Goal: Transaction & Acquisition: Purchase product/service

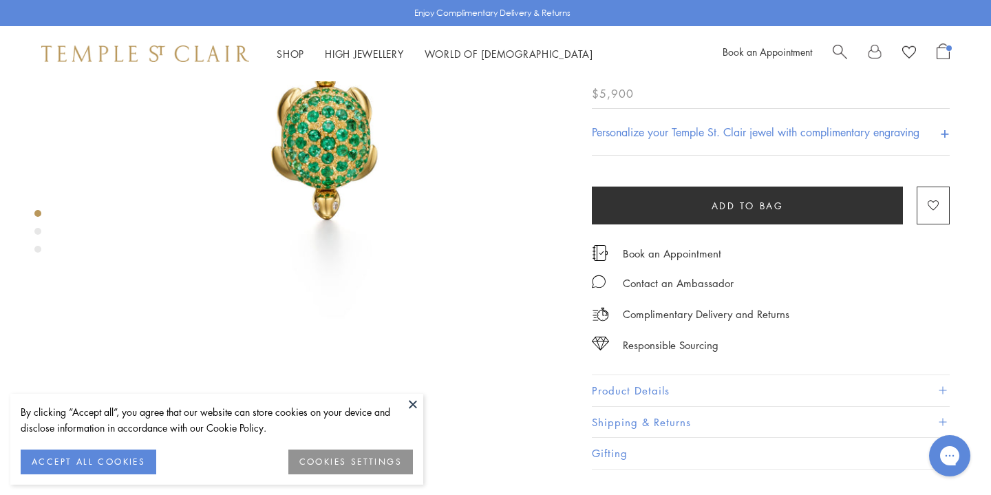
click at [416, 400] on button at bounding box center [413, 404] width 21 height 21
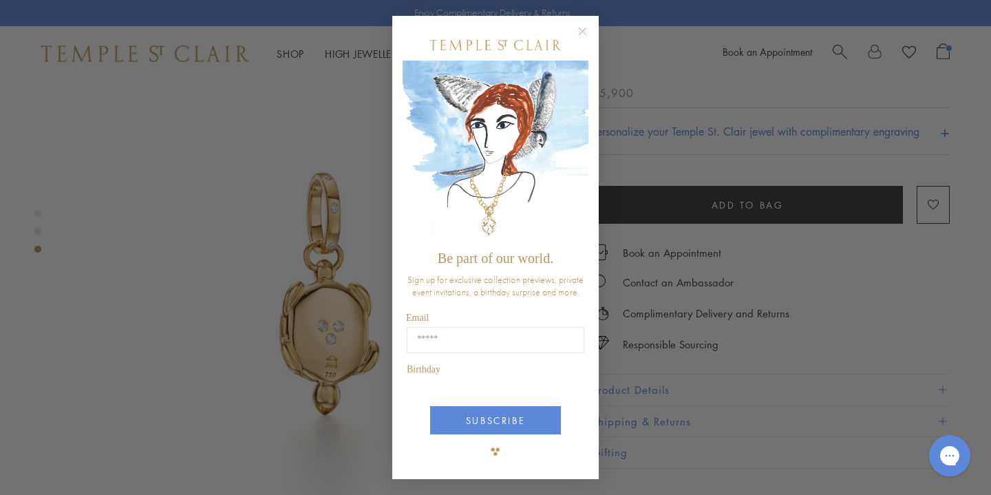
scroll to position [987, 0]
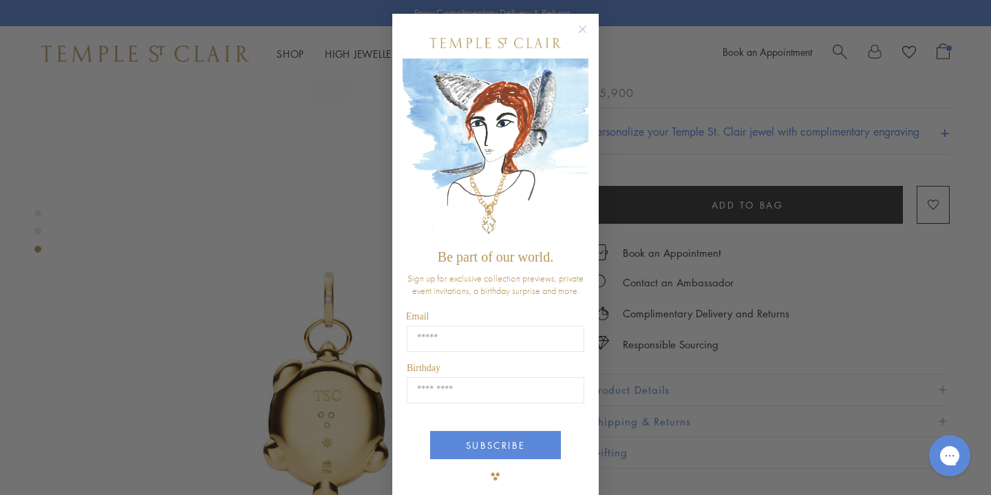
click at [580, 32] on circle "Close dialog" at bounding box center [583, 29] width 17 height 17
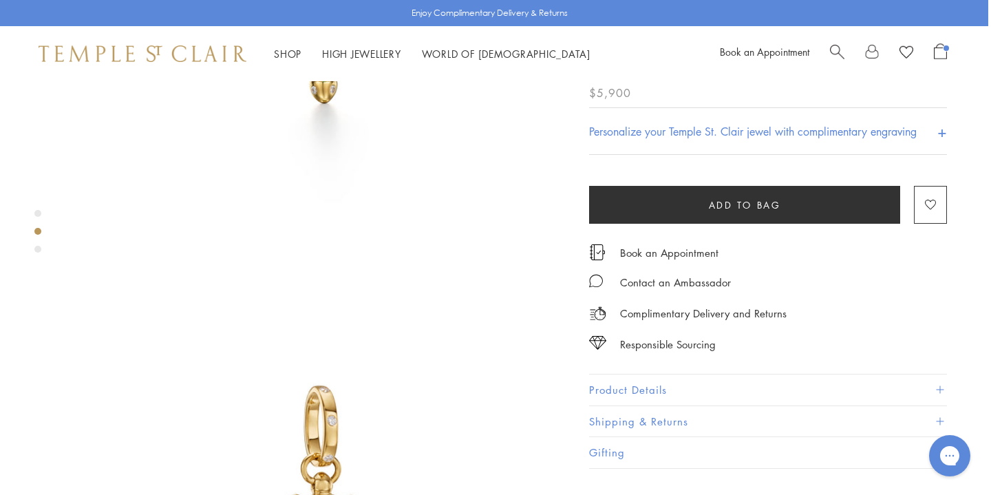
scroll to position [348, 3]
click at [731, 405] on button "Product Details" at bounding box center [768, 389] width 358 height 31
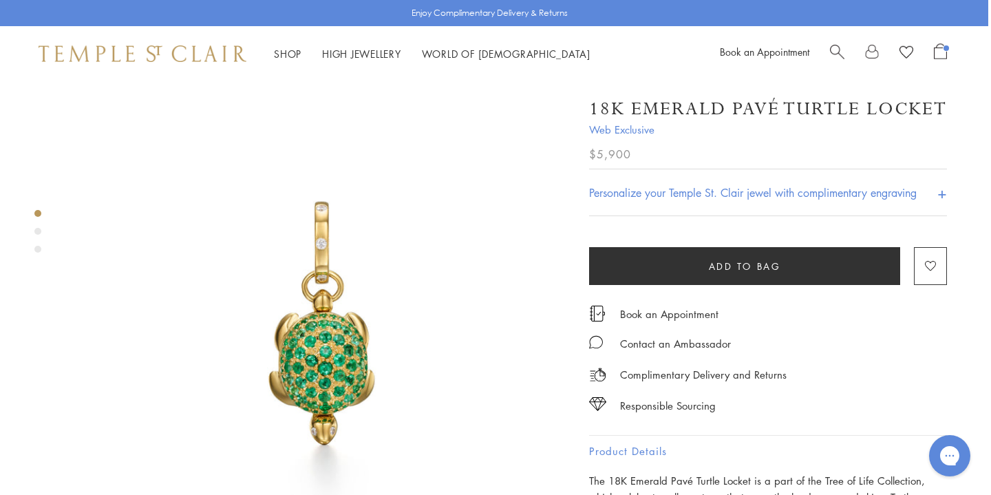
scroll to position [0, 3]
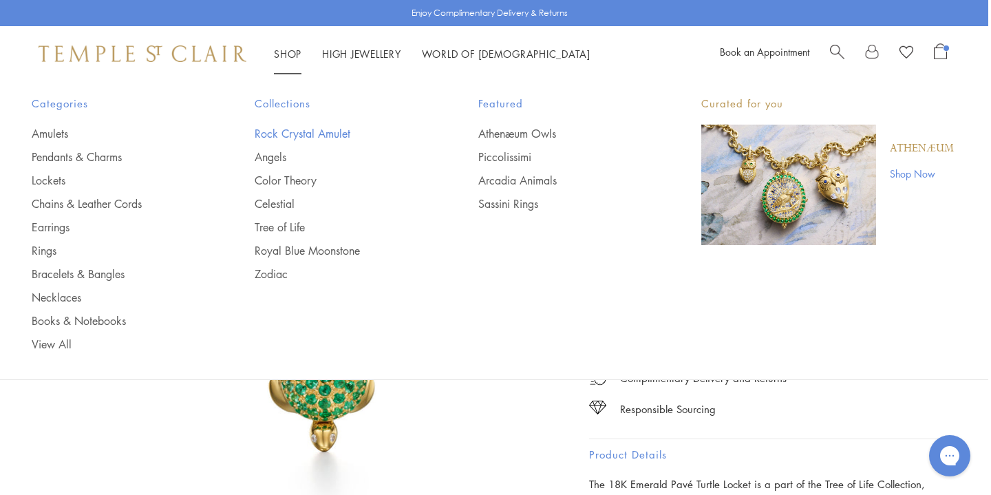
click at [310, 137] on link "Rock Crystal Amulet" at bounding box center [339, 133] width 168 height 15
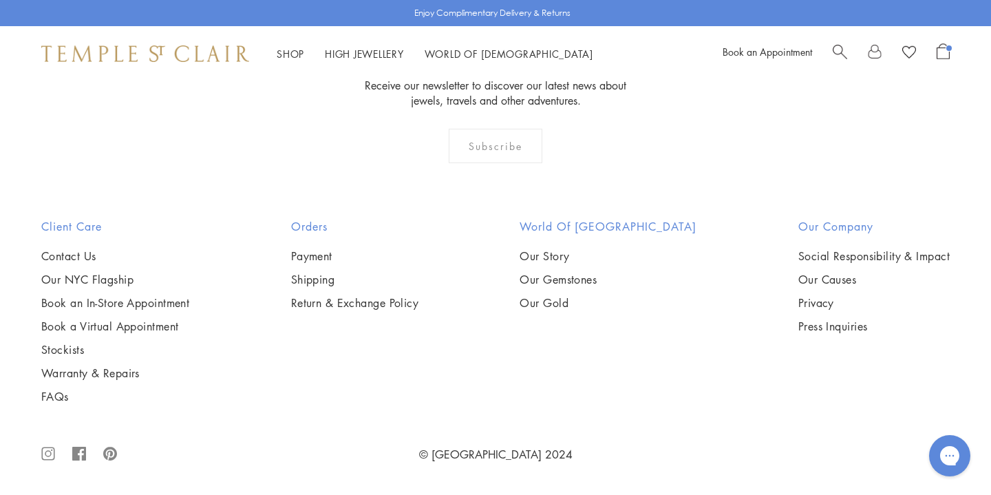
scroll to position [5419, 0]
click at [0, 0] on img at bounding box center [0, 0] width 0 height 0
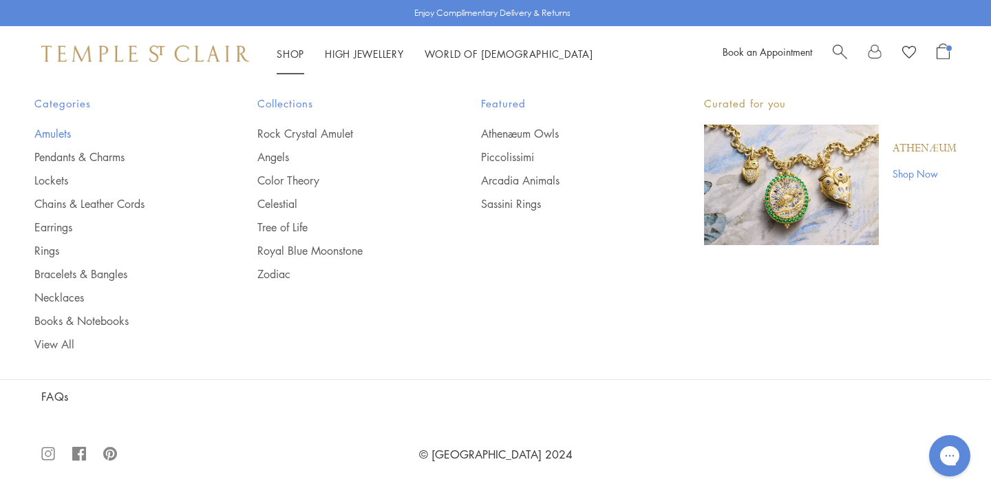
click at [61, 140] on link "Amulets" at bounding box center [118, 133] width 168 height 15
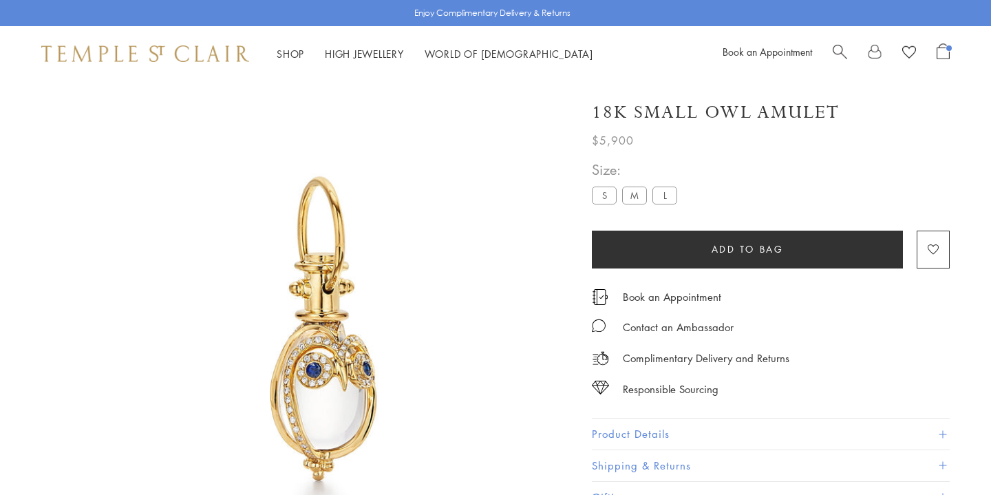
scroll to position [180, 0]
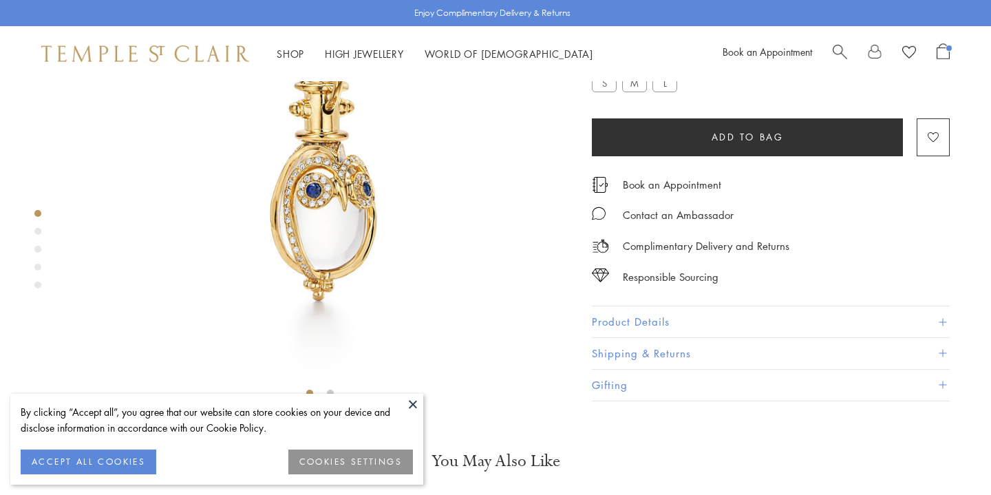
scroll to position [81, 0]
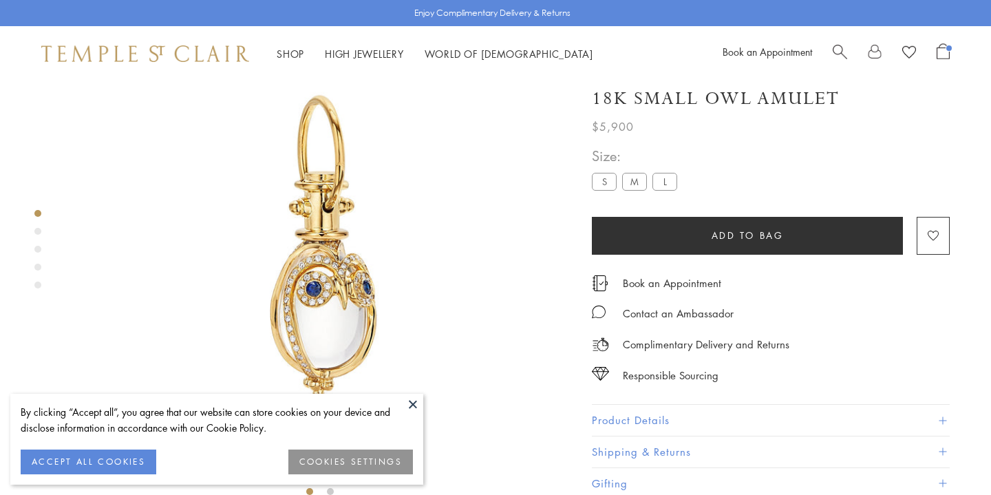
click at [409, 401] on button at bounding box center [413, 404] width 21 height 21
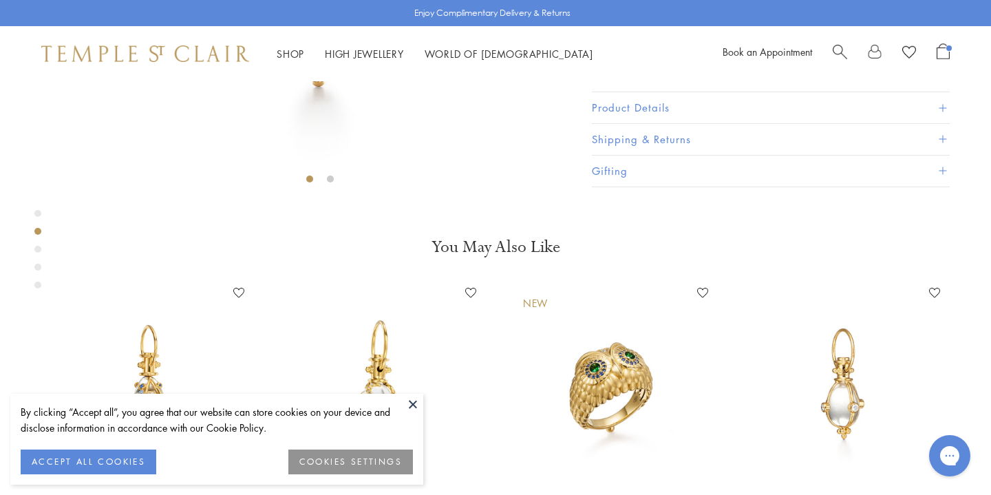
scroll to position [0, 0]
click at [410, 401] on button at bounding box center [413, 404] width 21 height 21
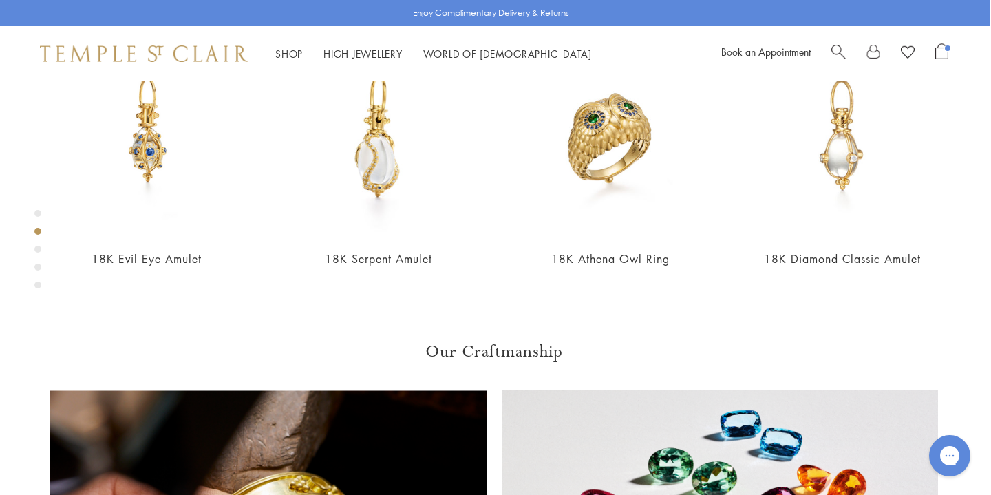
scroll to position [654, 0]
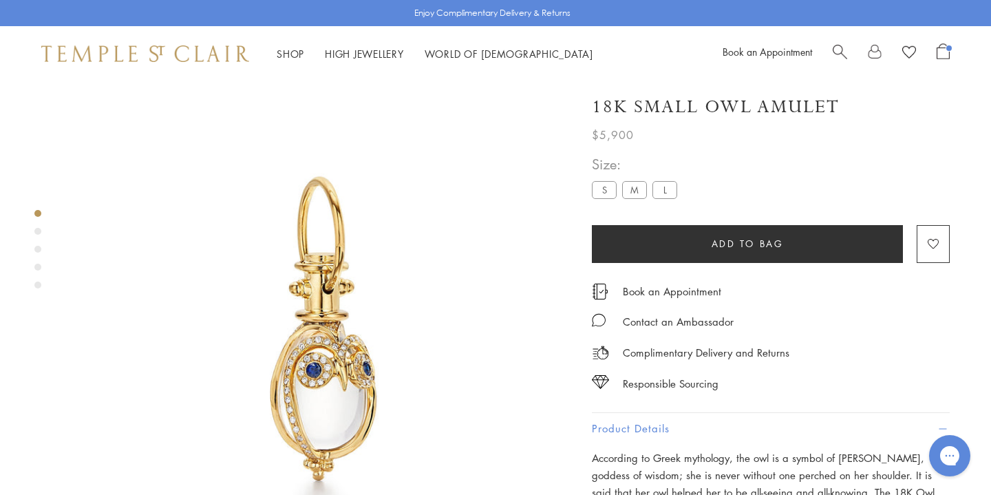
scroll to position [0, 0]
click at [739, 255] on button "Add to bag" at bounding box center [747, 244] width 311 height 38
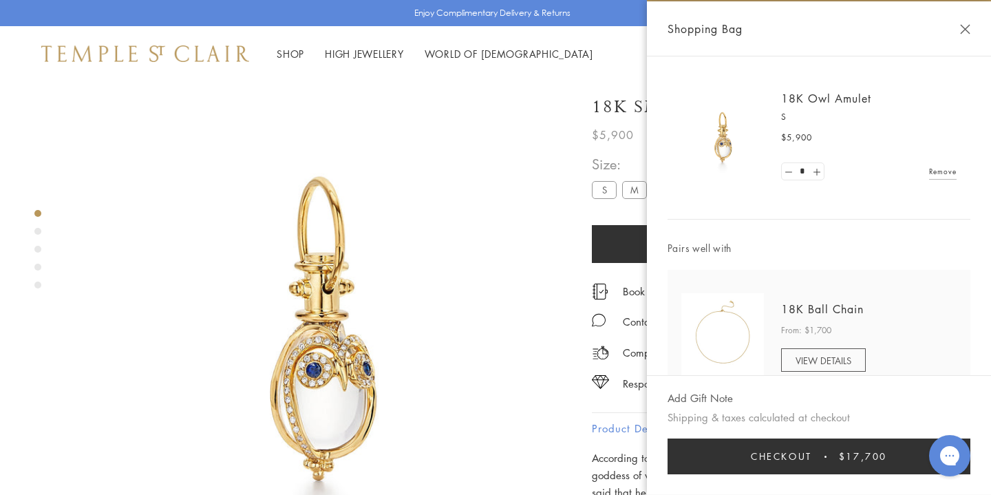
click at [486, 155] on img at bounding box center [320, 332] width 502 height 502
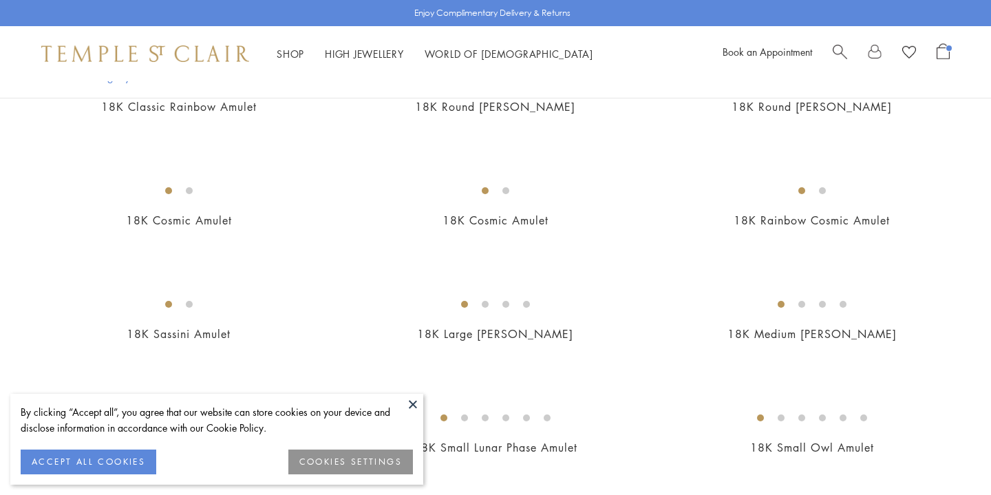
click at [418, 403] on button at bounding box center [413, 404] width 21 height 21
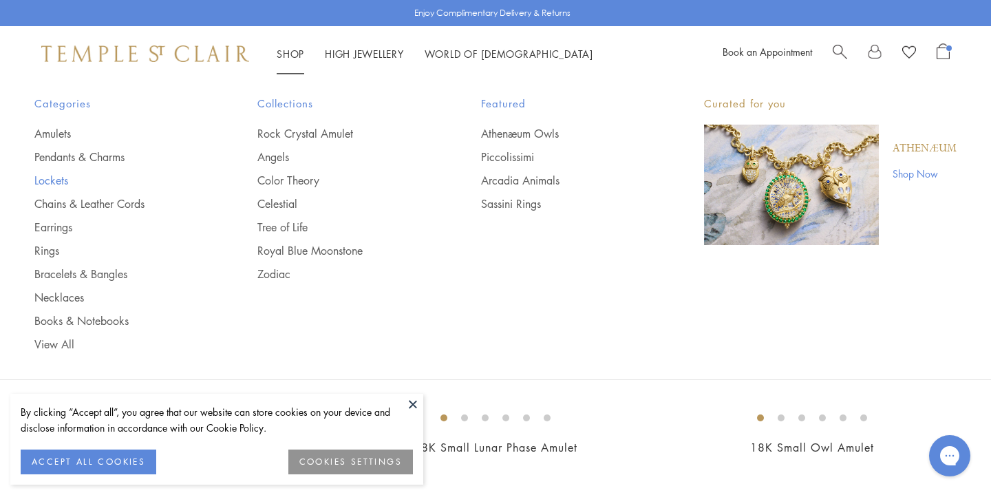
click at [65, 184] on link "Lockets" at bounding box center [118, 180] width 168 height 15
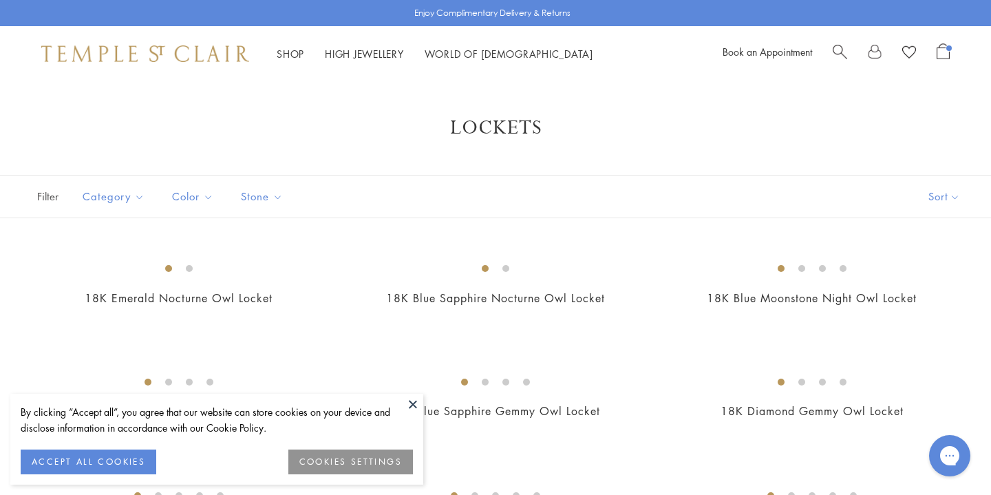
click at [410, 404] on button at bounding box center [413, 404] width 21 height 21
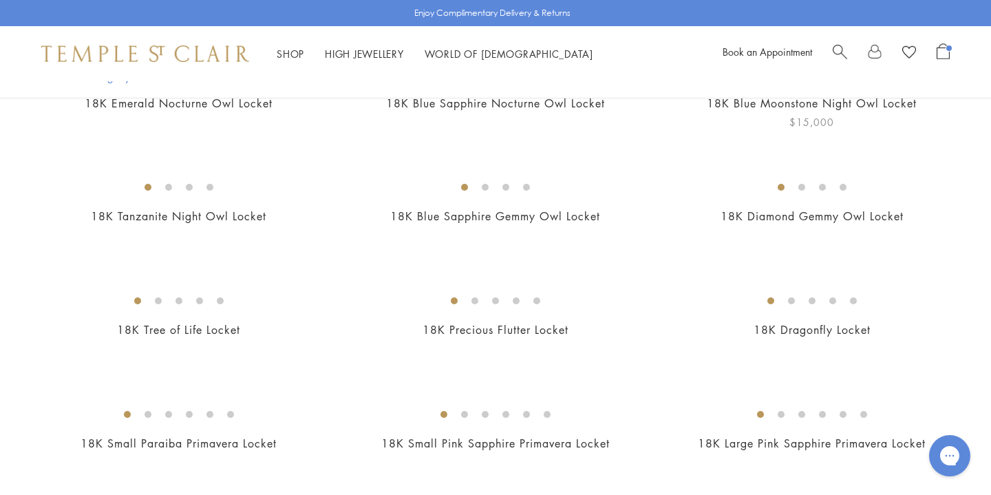
scroll to position [194, 0]
click at [0, 0] on img at bounding box center [0, 0] width 0 height 0
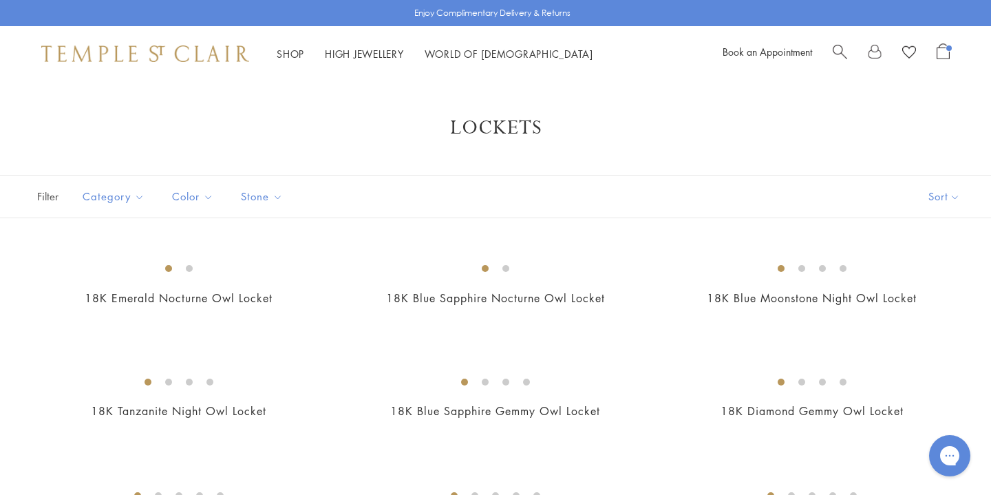
scroll to position [0, 0]
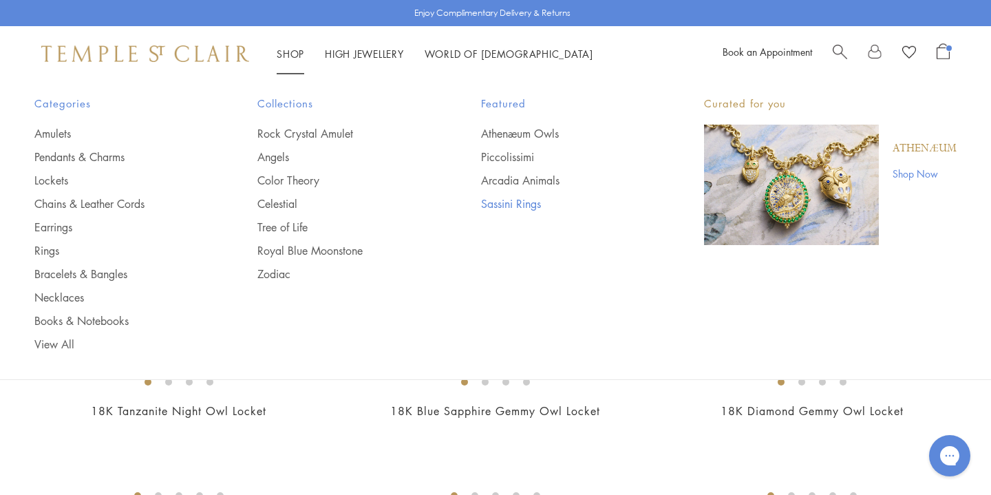
click at [517, 210] on link "Sassini Rings" at bounding box center [565, 203] width 168 height 15
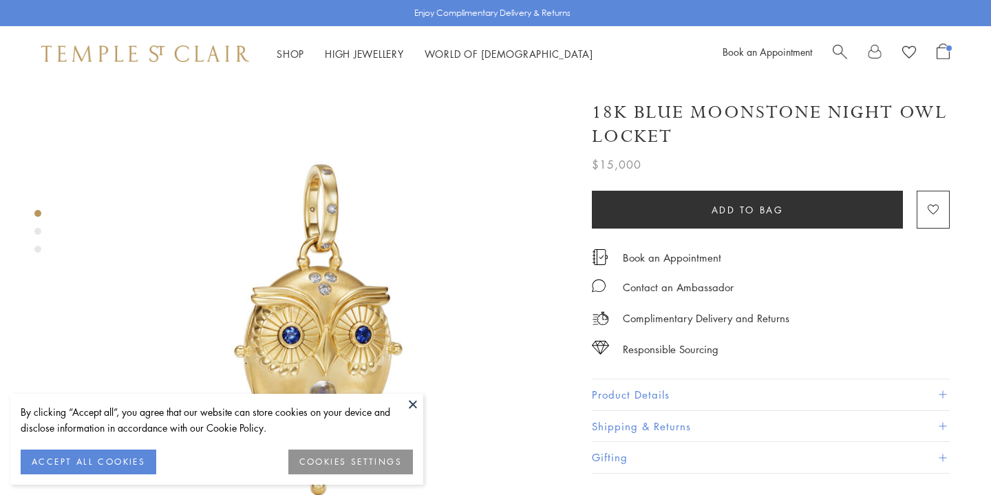
click at [409, 403] on button at bounding box center [413, 404] width 21 height 21
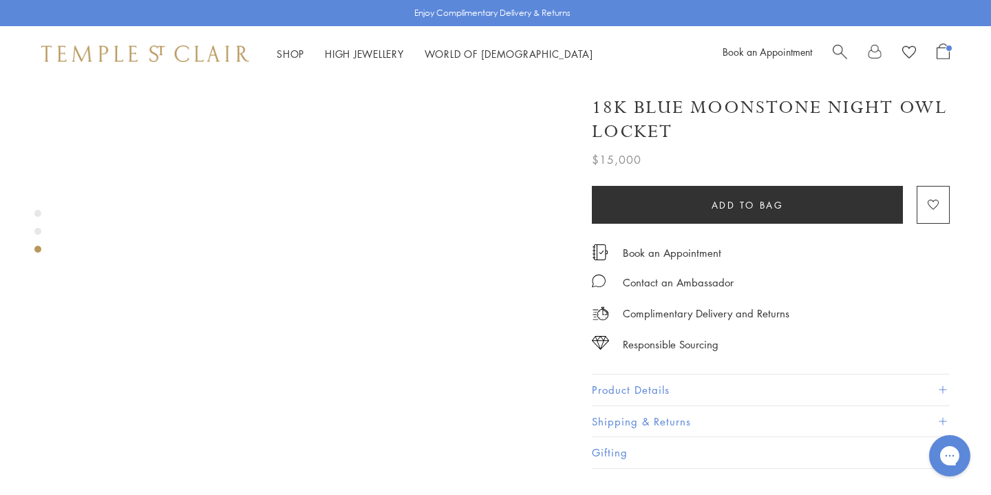
scroll to position [1286, 0]
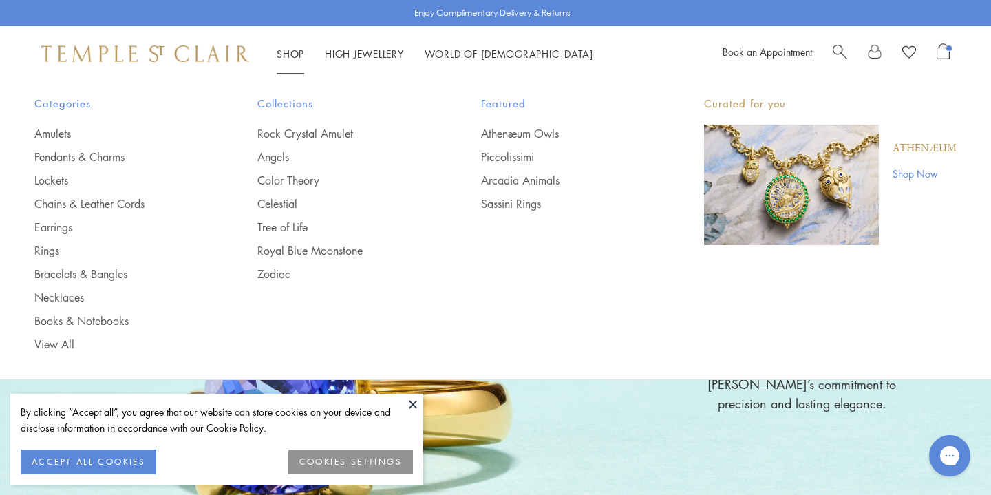
click at [840, 60] on link "Search" at bounding box center [840, 53] width 14 height 21
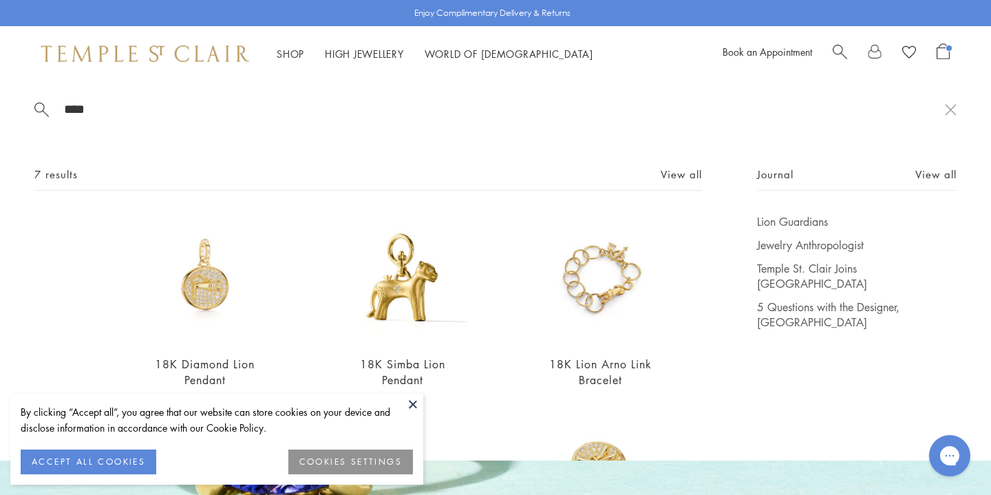
type input "****"
click at [408, 403] on button at bounding box center [413, 404] width 21 height 21
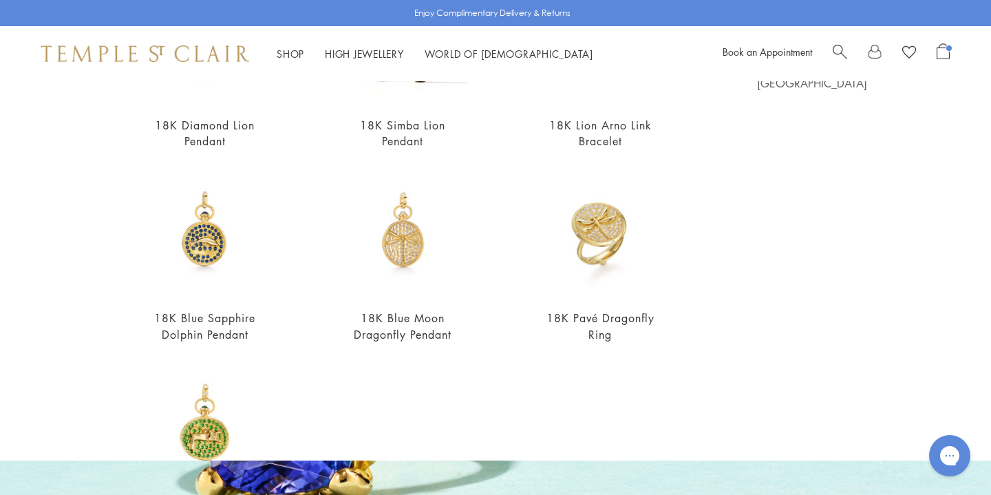
scroll to position [150, 0]
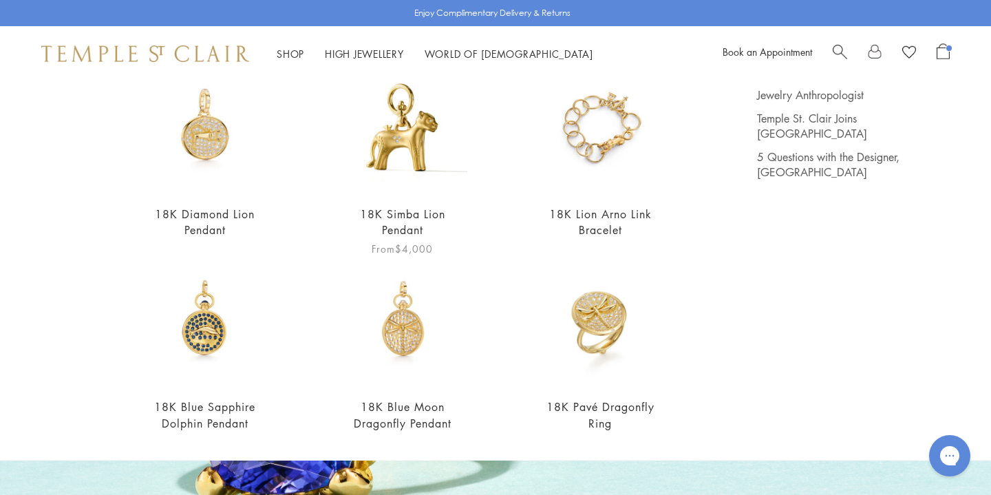
click at [416, 144] on img at bounding box center [402, 128] width 129 height 129
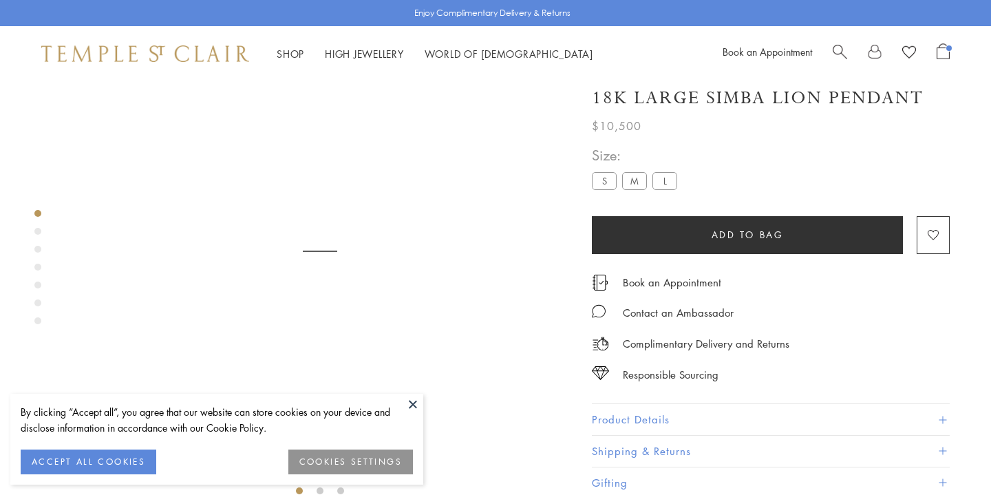
scroll to position [81, 0]
click at [412, 405] on button at bounding box center [413, 404] width 21 height 21
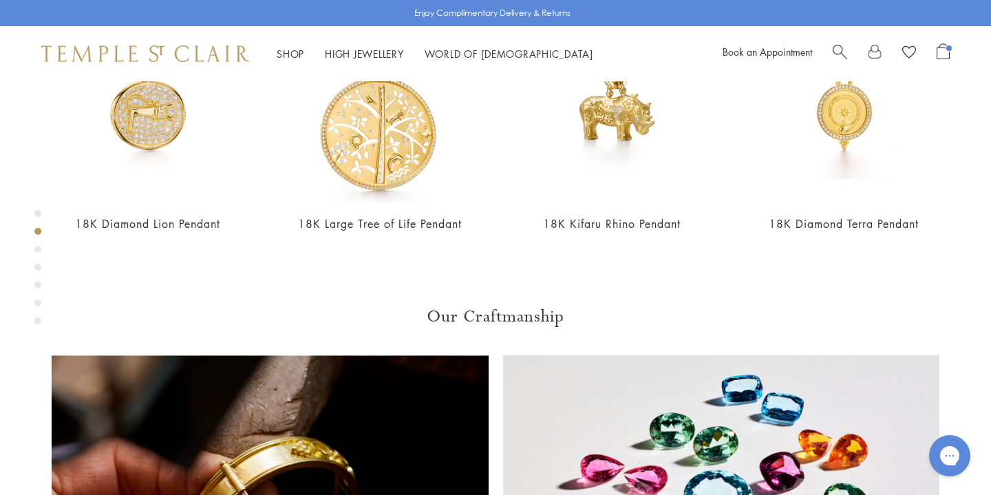
scroll to position [676, 0]
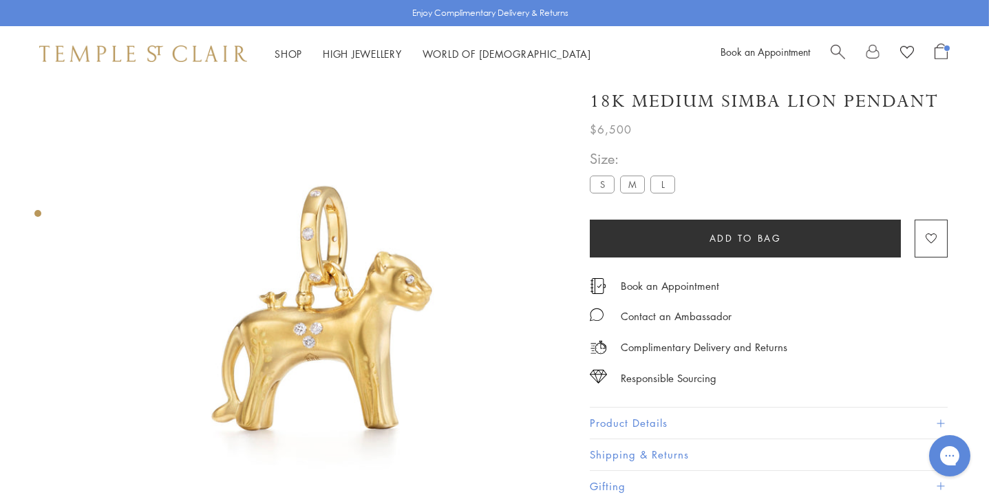
scroll to position [12, 2]
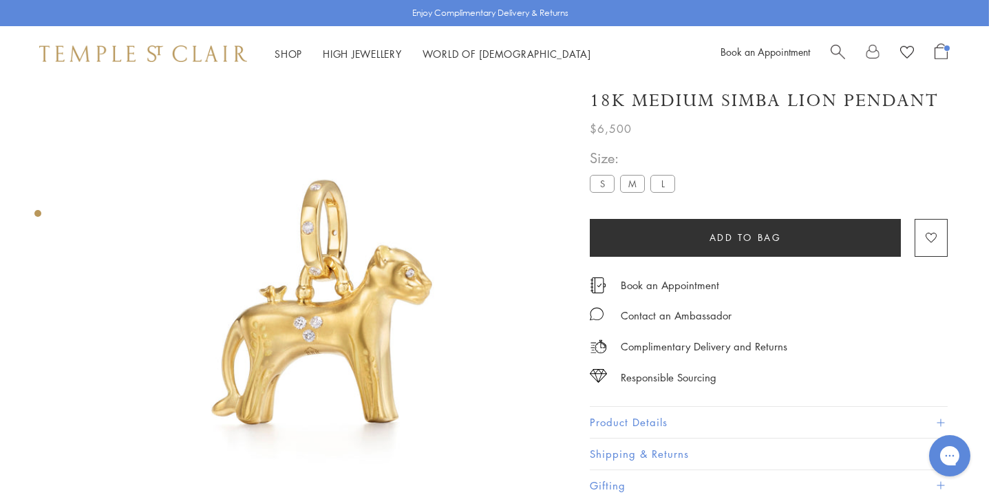
click at [665, 186] on label "L" at bounding box center [662, 183] width 25 height 17
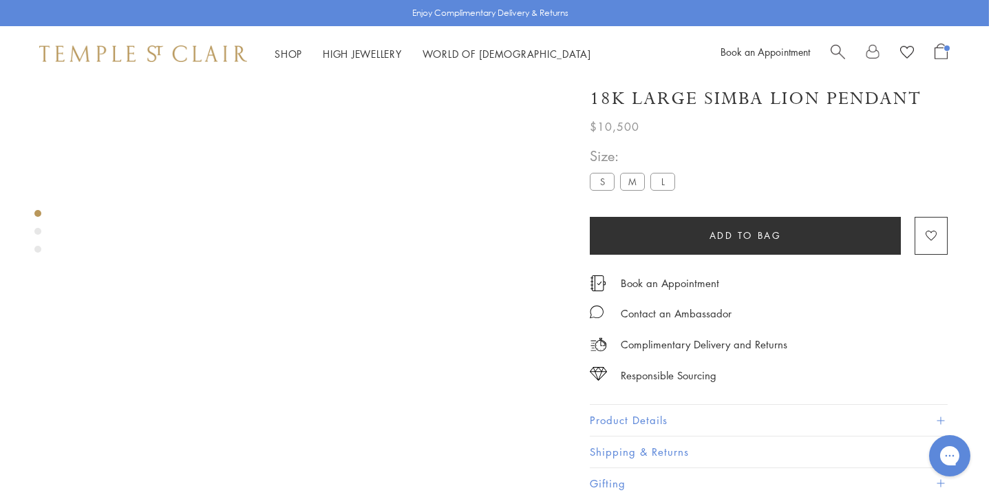
scroll to position [81, 0]
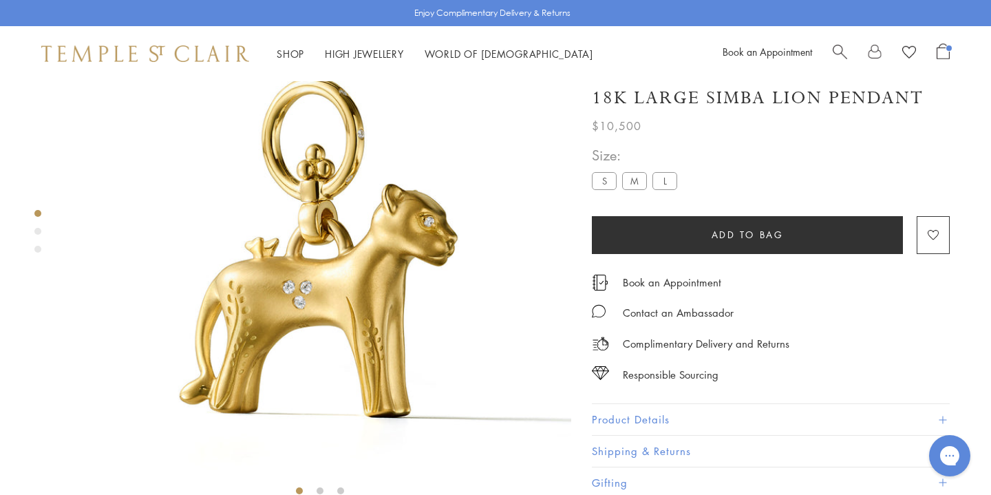
click at [632, 184] on label "M" at bounding box center [634, 181] width 25 height 17
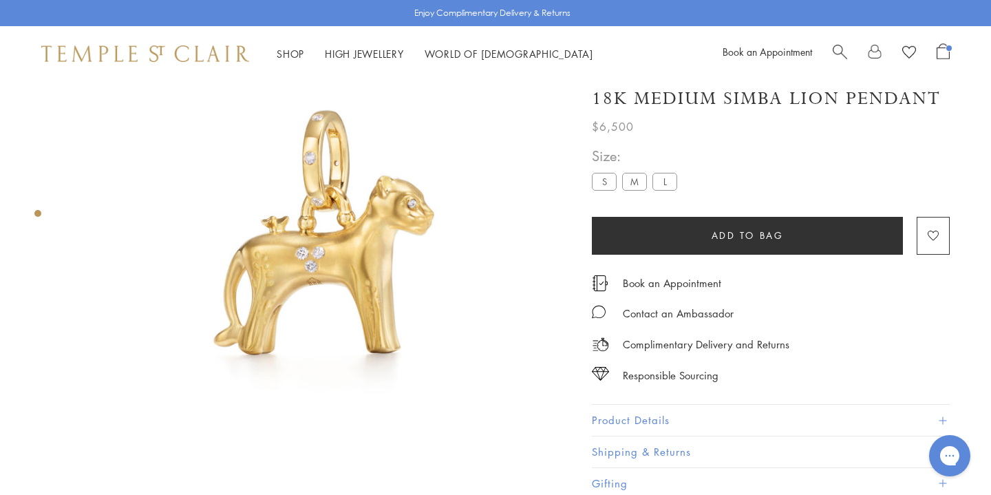
click at [667, 186] on label "L" at bounding box center [664, 181] width 25 height 17
